Goal: Navigation & Orientation: Find specific page/section

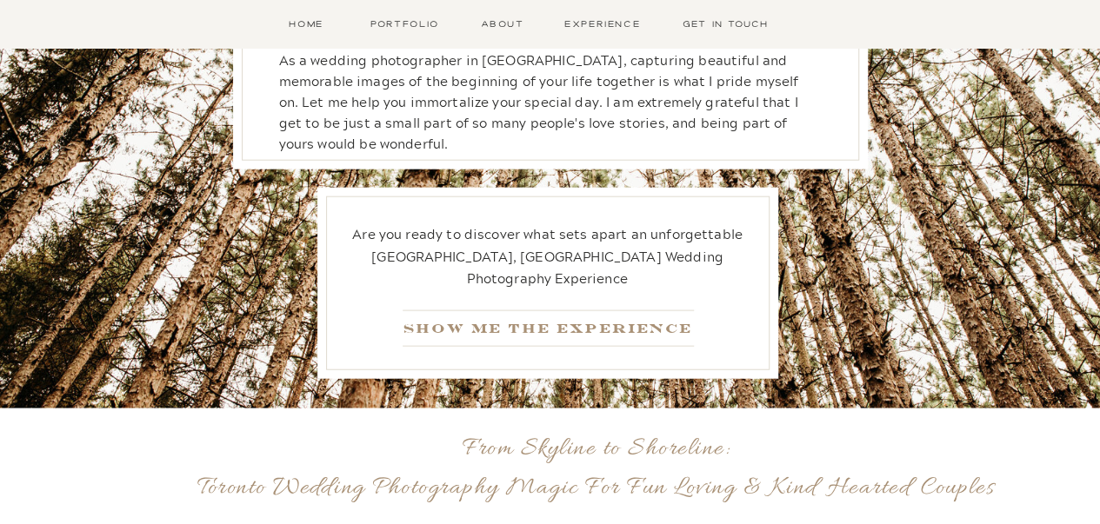
scroll to position [2061, 0]
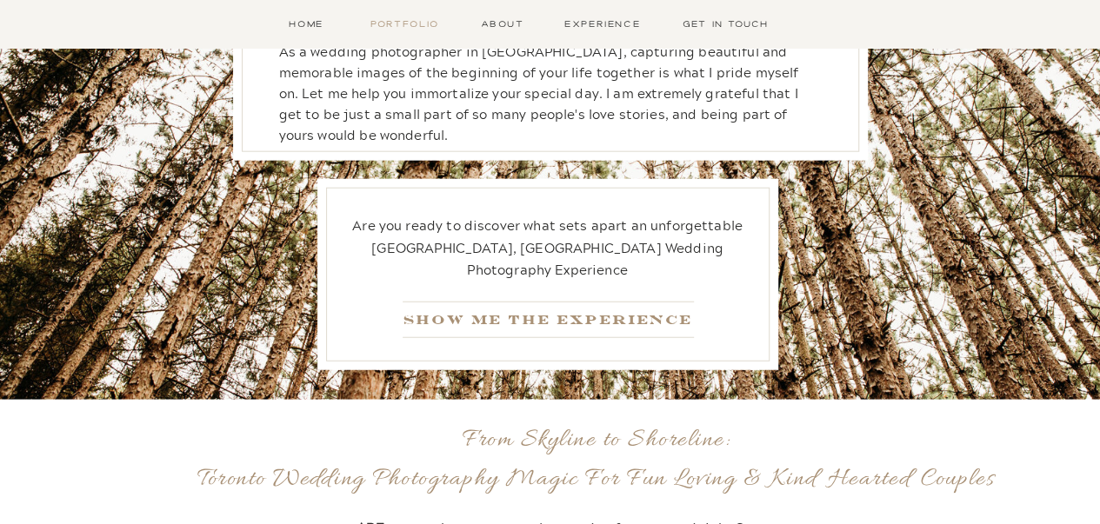
click at [419, 27] on nav "Portfolio" at bounding box center [405, 24] width 77 height 15
click at [591, 20] on nav "Experience" at bounding box center [602, 24] width 83 height 15
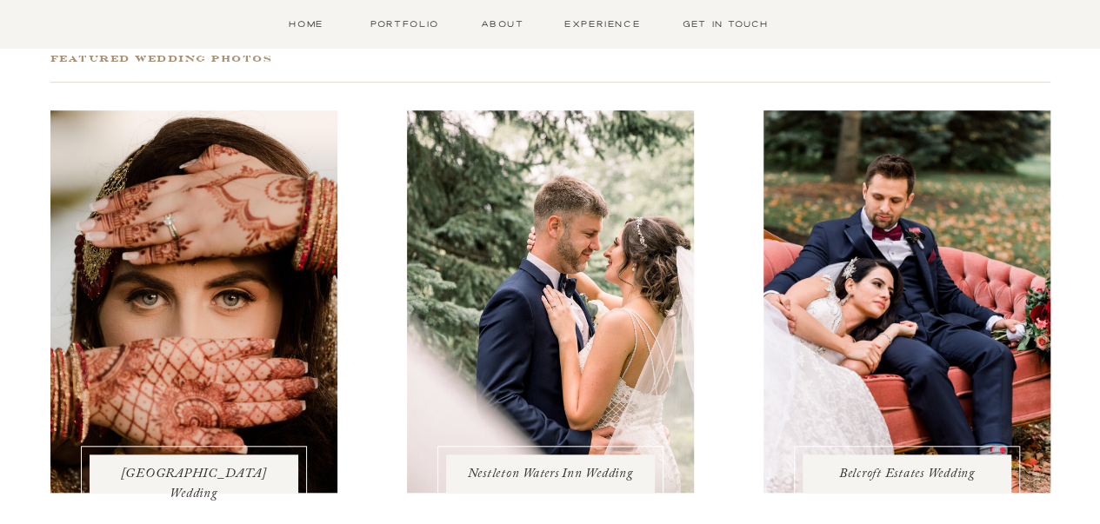
scroll to position [551, 0]
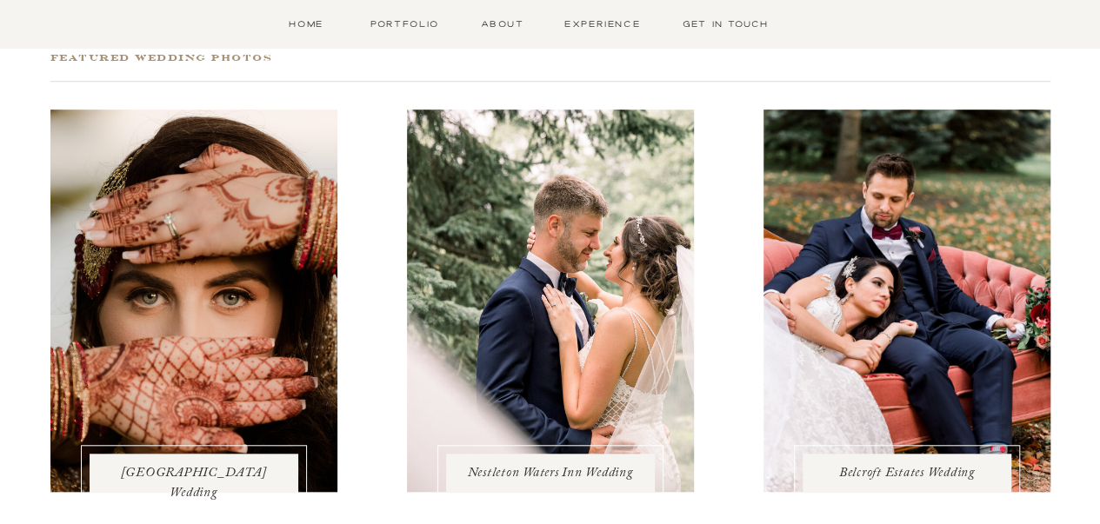
click at [540, 338] on div at bounding box center [550, 301] width 287 height 383
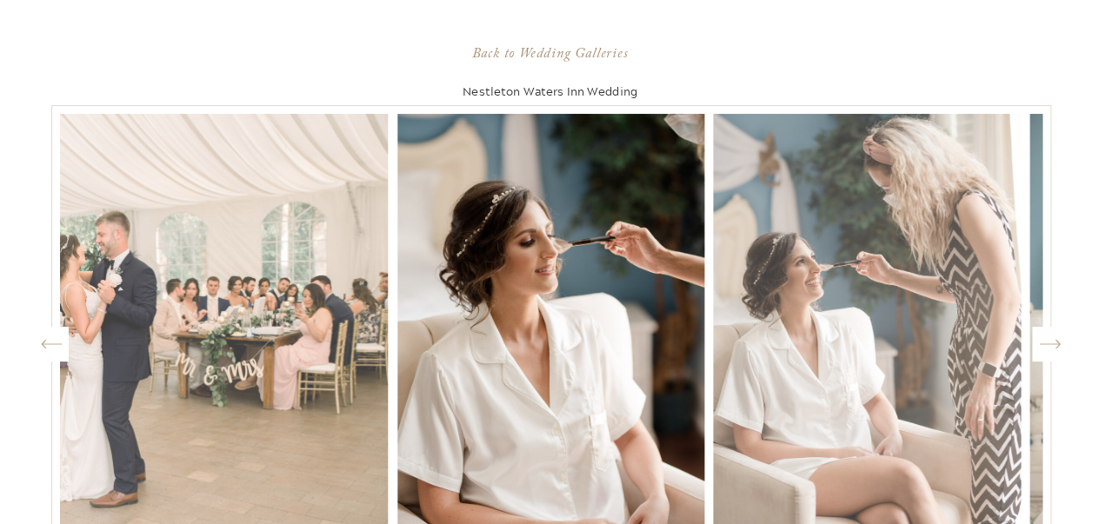
scroll to position [1558, 0]
click at [1049, 354] on icon "Created by potrace 1.15, written by Peter Selinger 2001-2017" at bounding box center [1050, 344] width 22 height 26
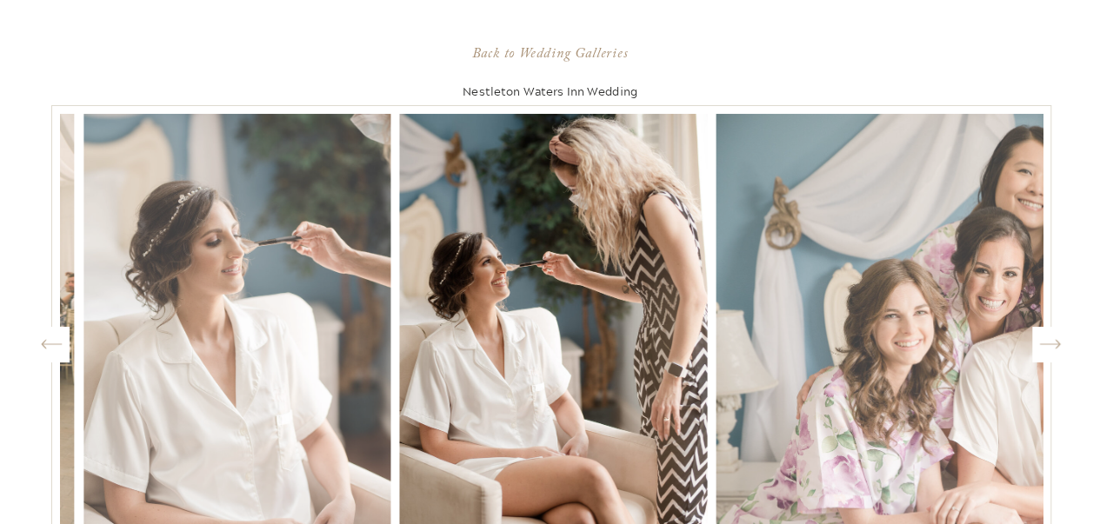
click at [1049, 354] on icon "Created by potrace 1.15, written by Peter Selinger 2001-2017" at bounding box center [1050, 344] width 22 height 26
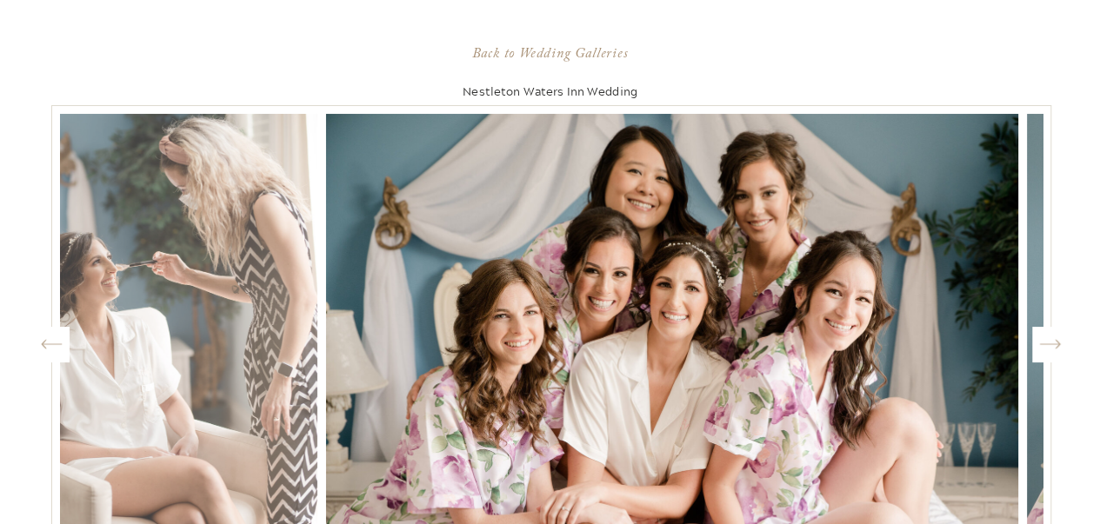
click at [1049, 354] on icon "Created by potrace 1.15, written by Peter Selinger 2001-2017" at bounding box center [1050, 344] width 22 height 26
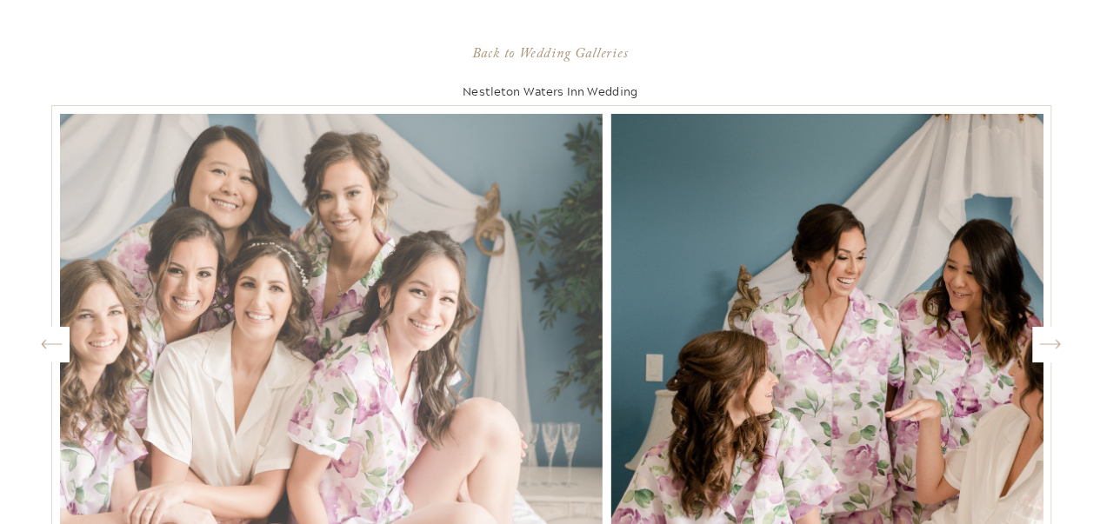
click at [1049, 354] on icon "Created by potrace 1.15, written by Peter Selinger 2001-2017" at bounding box center [1050, 344] width 22 height 26
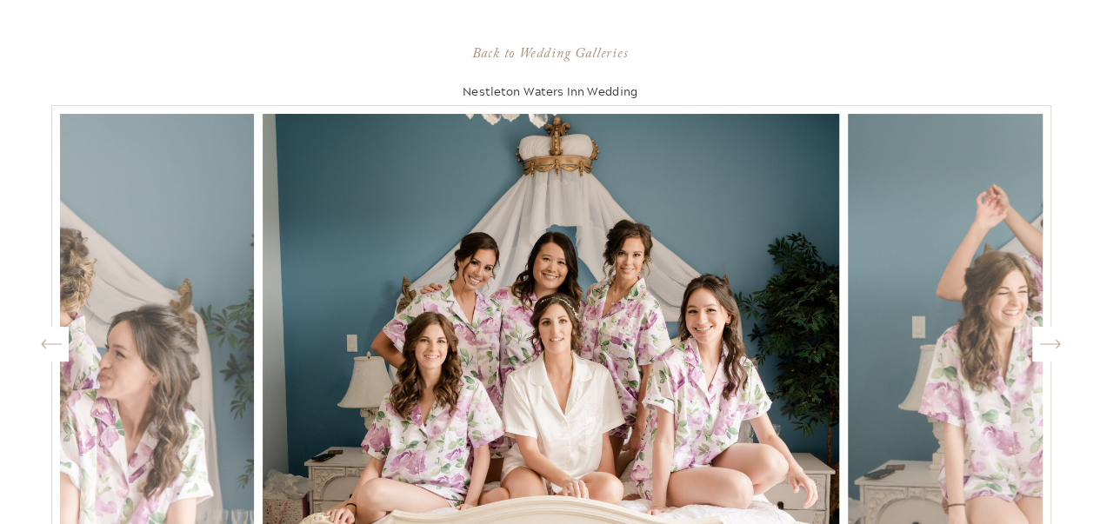
click at [1049, 354] on icon "Created by potrace 1.15, written by Peter Selinger 2001-2017" at bounding box center [1050, 344] width 22 height 26
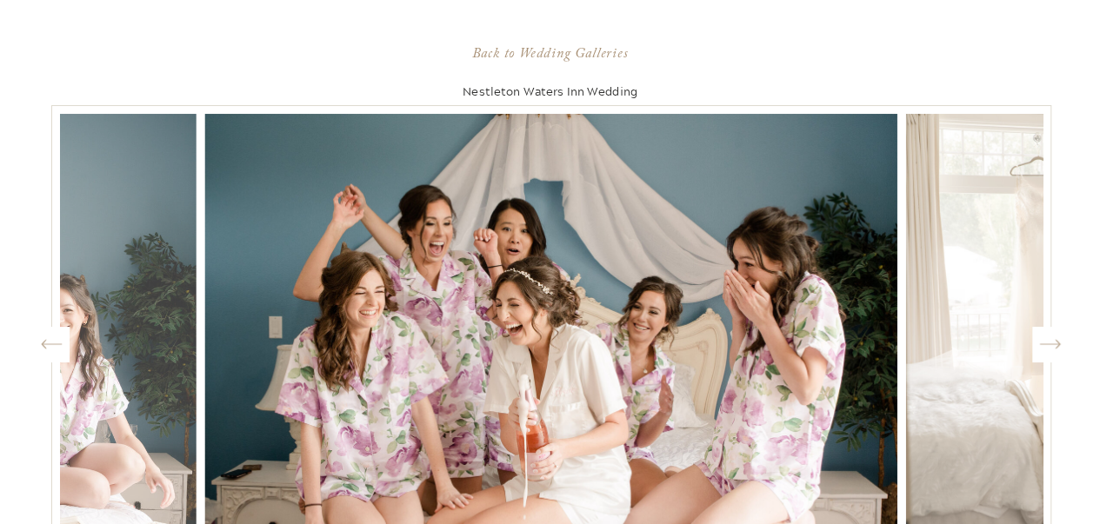
click at [1049, 354] on icon "Created by potrace 1.15, written by Peter Selinger 2001-2017" at bounding box center [1050, 344] width 22 height 26
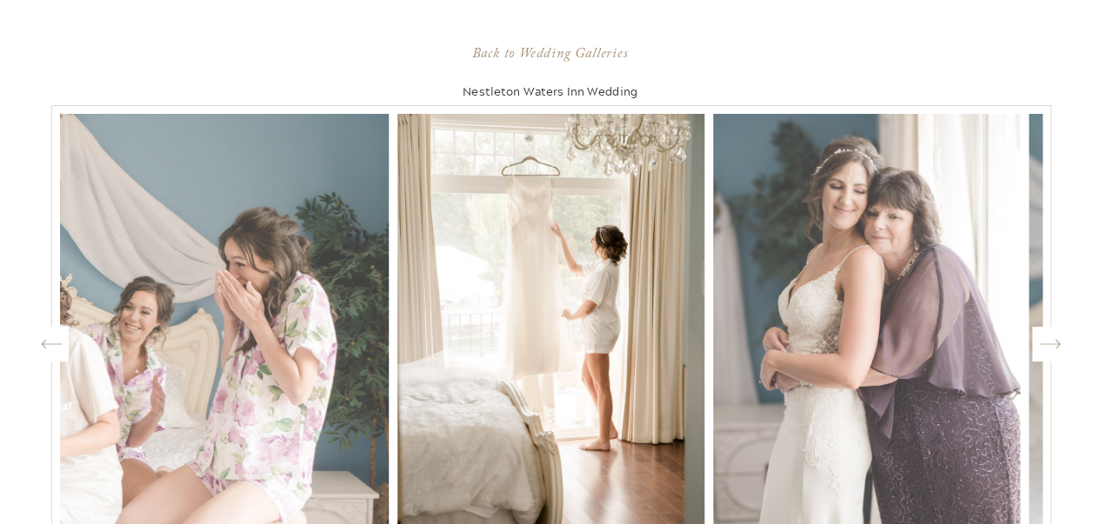
click at [1049, 354] on icon "Created by potrace 1.15, written by Peter Selinger 2001-2017" at bounding box center [1050, 344] width 22 height 26
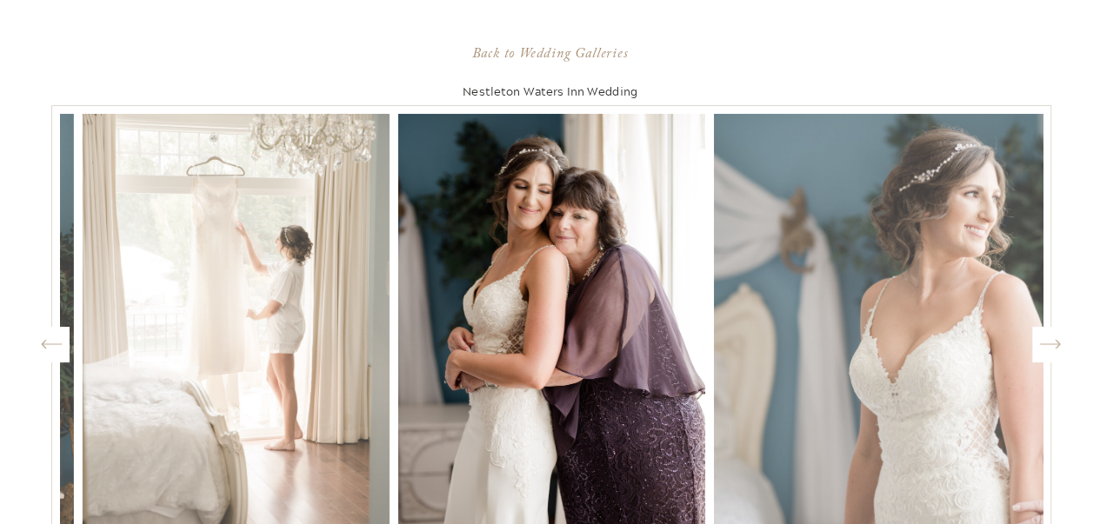
click at [1049, 354] on icon "Created by potrace 1.15, written by Peter Selinger 2001-2017" at bounding box center [1050, 344] width 22 height 26
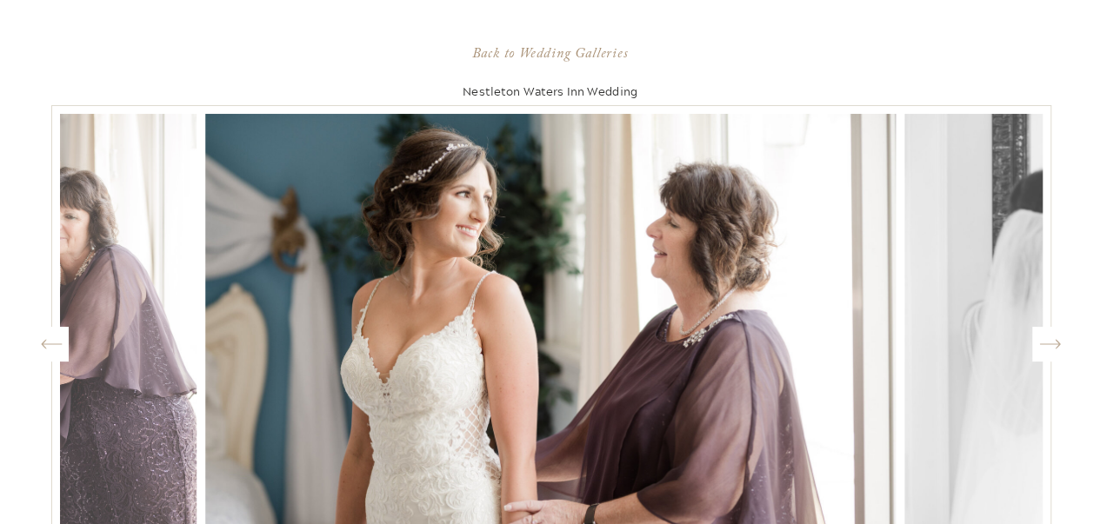
scroll to position [785, 0]
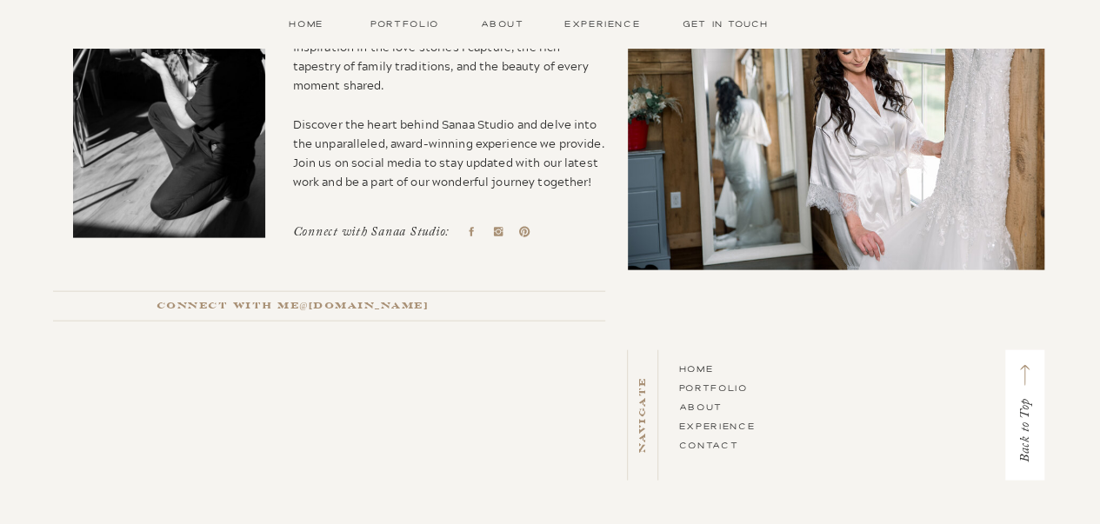
scroll to position [5048, 0]
